Goal: Task Accomplishment & Management: Manage account settings

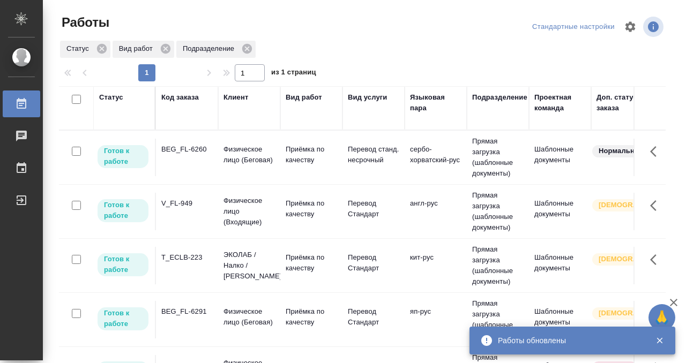
click at [185, 159] on td "BEG_FL-6260" at bounding box center [187, 157] width 62 height 37
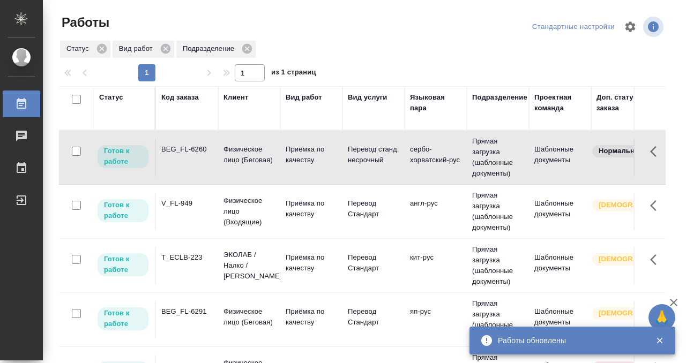
click at [185, 159] on td "BEG_FL-6260" at bounding box center [187, 157] width 62 height 37
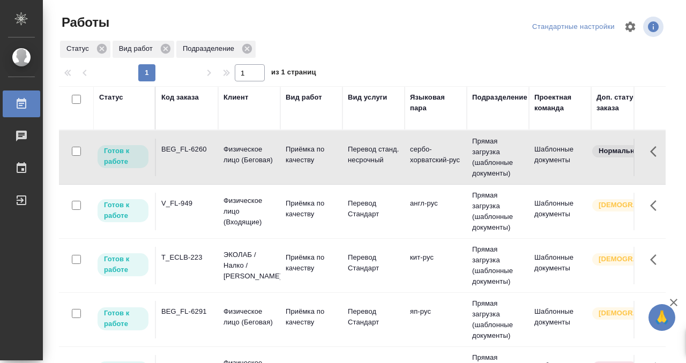
click at [185, 159] on td "BEG_FL-6260" at bounding box center [187, 157] width 62 height 37
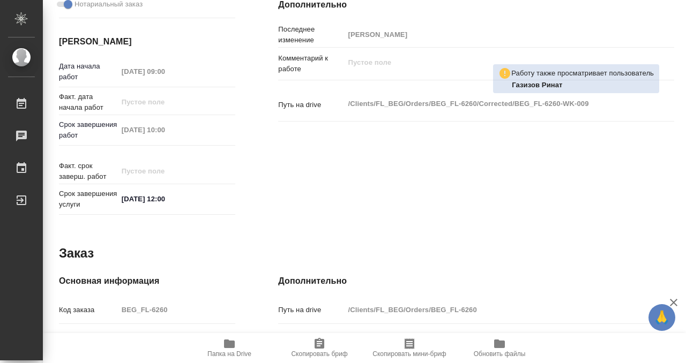
scroll to position [572, 0]
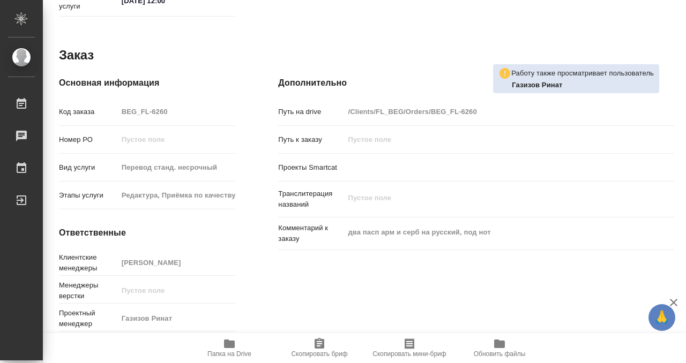
click at [228, 345] on icon "button" at bounding box center [229, 344] width 11 height 9
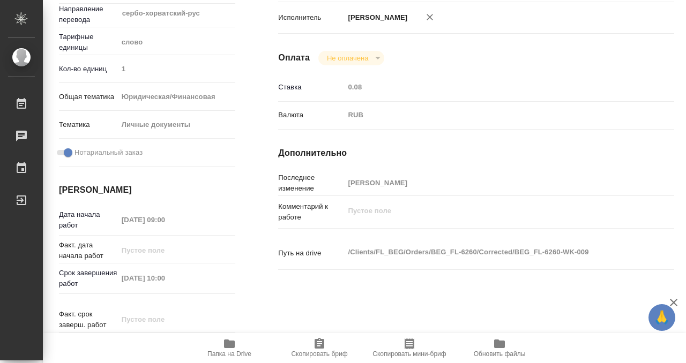
scroll to position [0, 0]
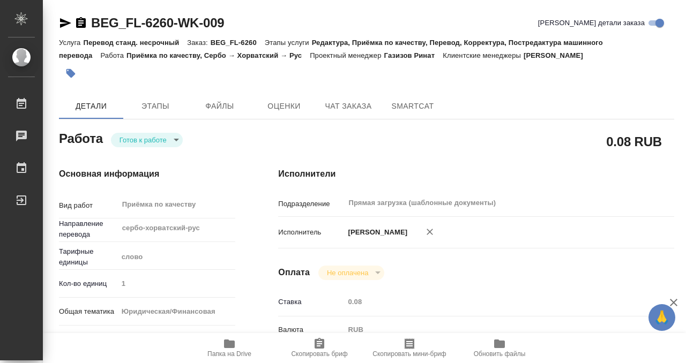
click at [74, 73] on icon "button" at bounding box center [70, 73] width 9 height 9
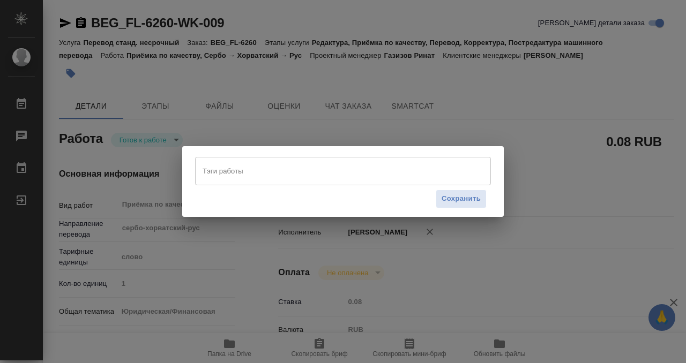
click at [282, 175] on input "Тэги работы" at bounding box center [333, 171] width 266 height 18
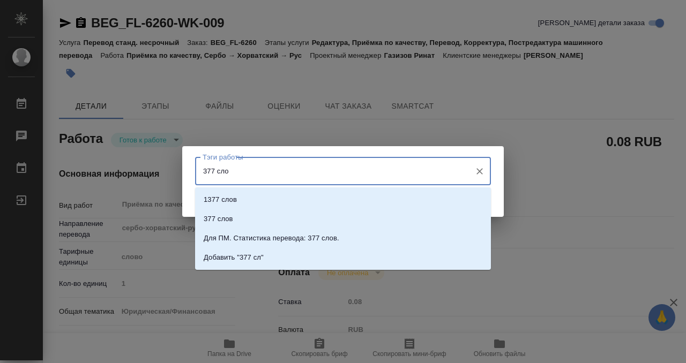
type input "377 слов"
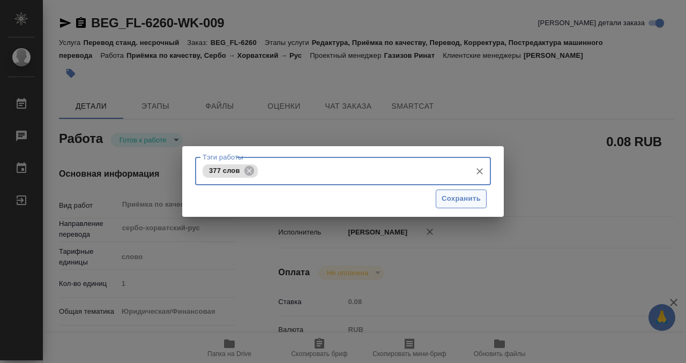
click at [468, 193] on span "Сохранить" at bounding box center [460, 199] width 39 height 12
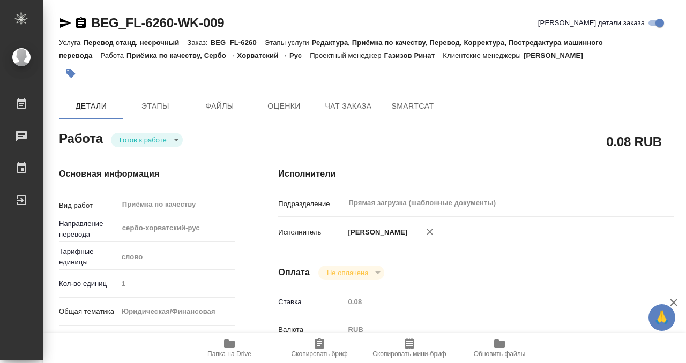
click at [156, 144] on div "Тэги работы 377 слов Тэги работы Сохранить" at bounding box center [343, 181] width 686 height 363
type input "readyForWork"
type input "сербо-хорватский-рус"
type input "5a8b1489cc6b4906c91bfd90"
type input "1"
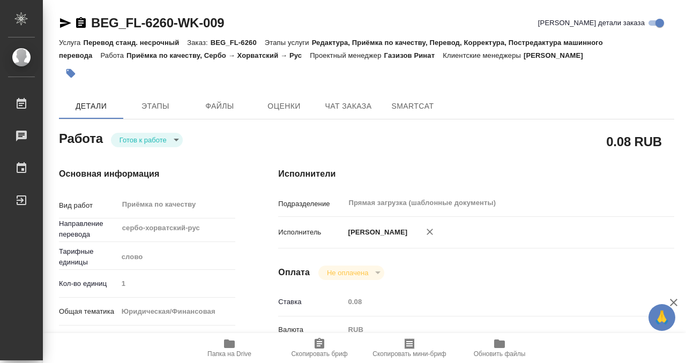
type input "yr-fn"
type input "5a8b8b956a9677013d343cfe"
checkbox input "true"
type input "[DATE] 09:00"
type input "[DATE] 10:00"
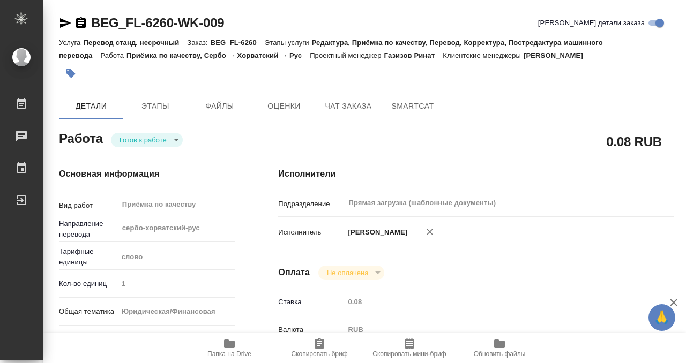
type input "[DATE] 12:00"
type input "Прямая загрузка (шаблонные документы)"
type input "notPayed"
type input "0.08"
type input "RUB"
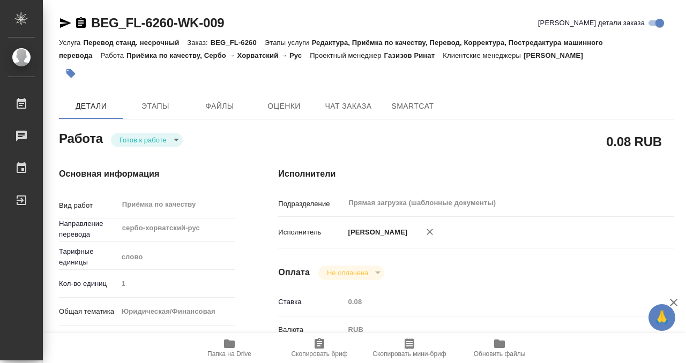
type input "[PERSON_NAME]"
type input "BEG_FL-6260"
type input "Перевод станд. несрочный"
type input "Редактура, Приёмка по качеству, Перевод, Корректура, Постредактура машинного пе…"
type input "[PERSON_NAME]"
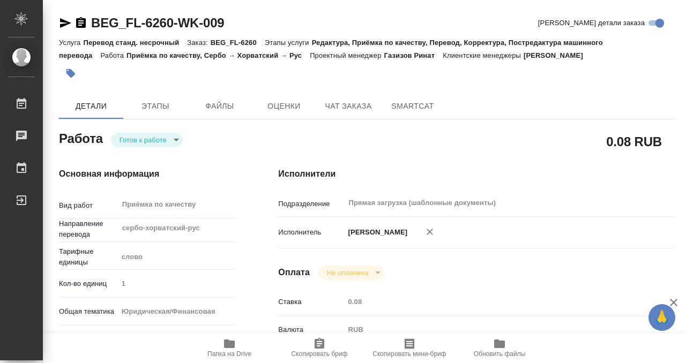
type input "/Clients/FL_BEG/Orders/BEG_FL-6260"
click at [157, 139] on body "🙏 .cls-1 fill:#fff; AWATERA Kobzeva [PERSON_NAME] 0 Чаты График Выйти BEG_FL-62…" at bounding box center [343, 181] width 686 height 363
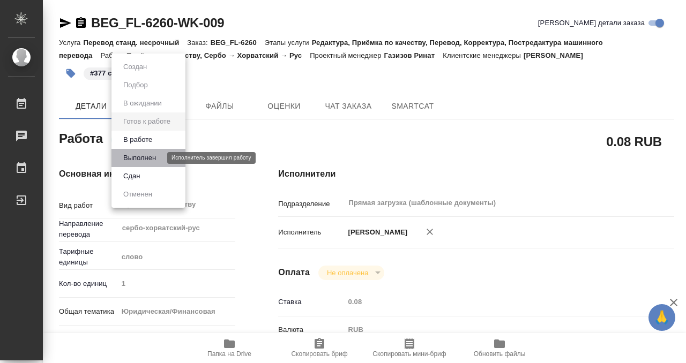
click at [149, 158] on button "Выполнен" at bounding box center [139, 158] width 39 height 12
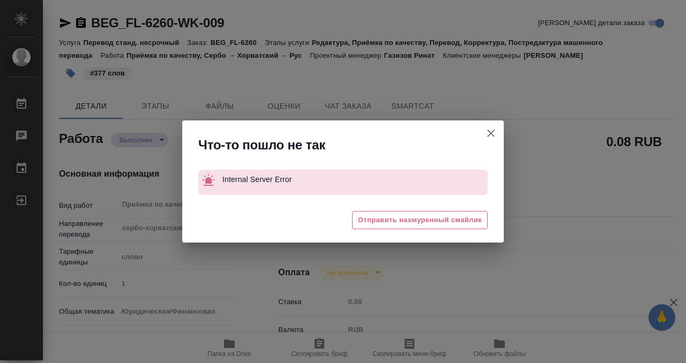
type textarea "x"
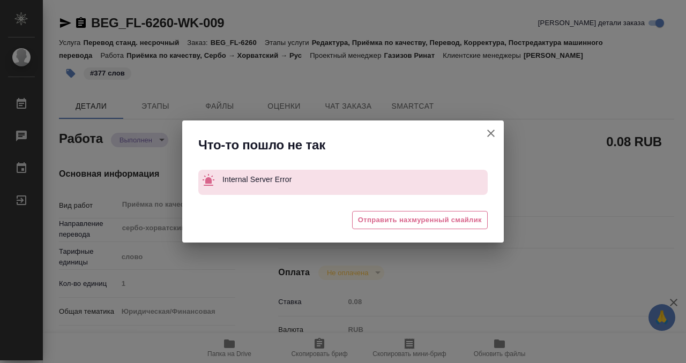
type textarea "x"
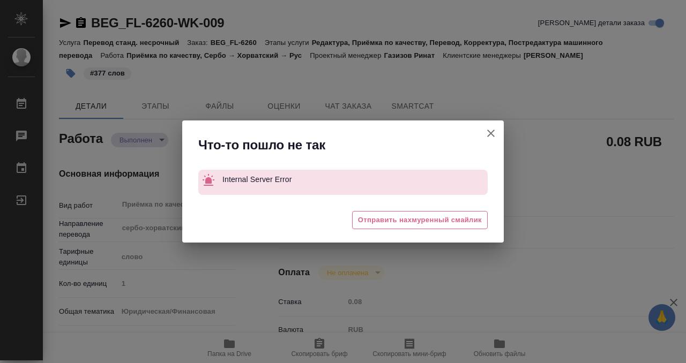
click at [492, 129] on icon "button" at bounding box center [490, 133] width 13 height 13
type textarea "x"
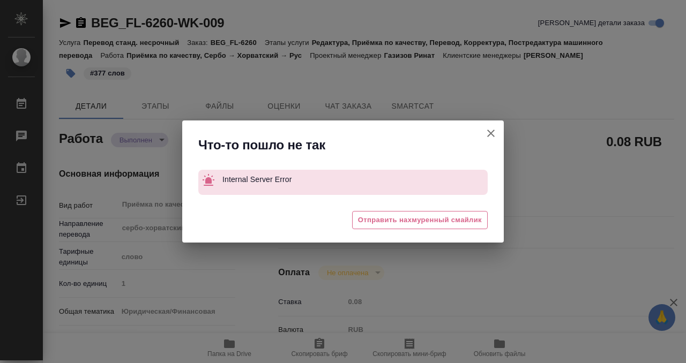
type textarea "x"
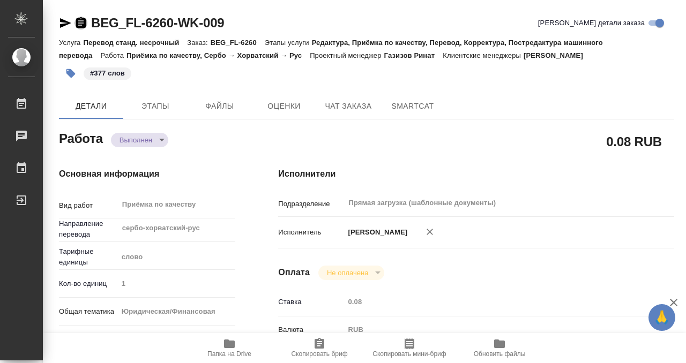
click at [85, 22] on icon "button" at bounding box center [81, 22] width 10 height 11
